Goal: Check status

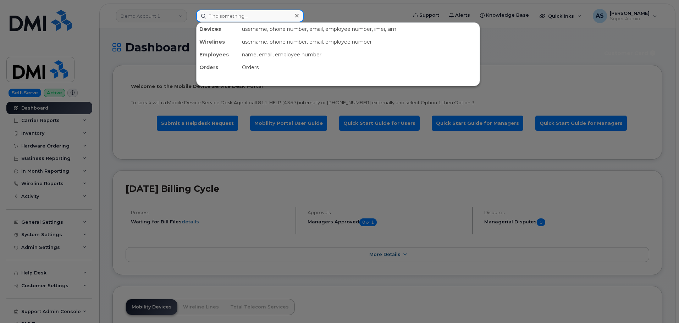
click at [241, 14] on input at bounding box center [249, 16] width 107 height 13
click at [234, 13] on input at bounding box center [249, 16] width 107 height 13
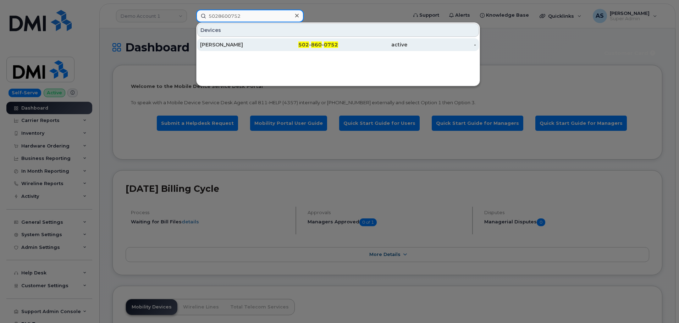
type input "5028600752"
click at [253, 44] on div "[PERSON_NAME]" at bounding box center [234, 44] width 69 height 7
